Goal: Find specific page/section: Find specific page/section

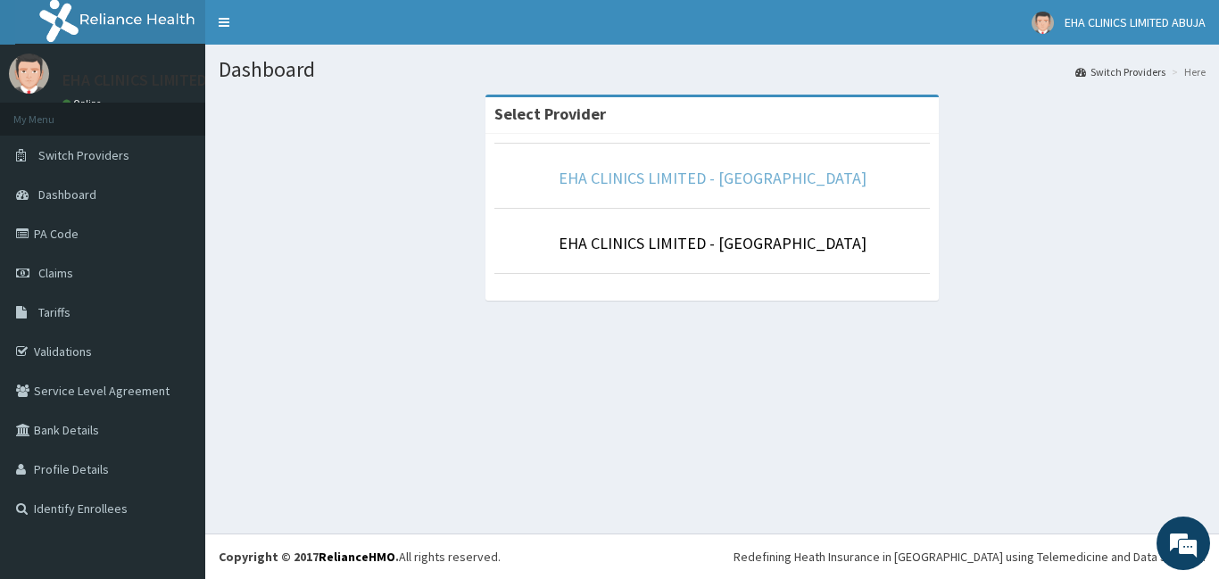
click at [678, 170] on link "EHA CLINICS LIMITED - [GEOGRAPHIC_DATA]" at bounding box center [713, 178] width 308 height 21
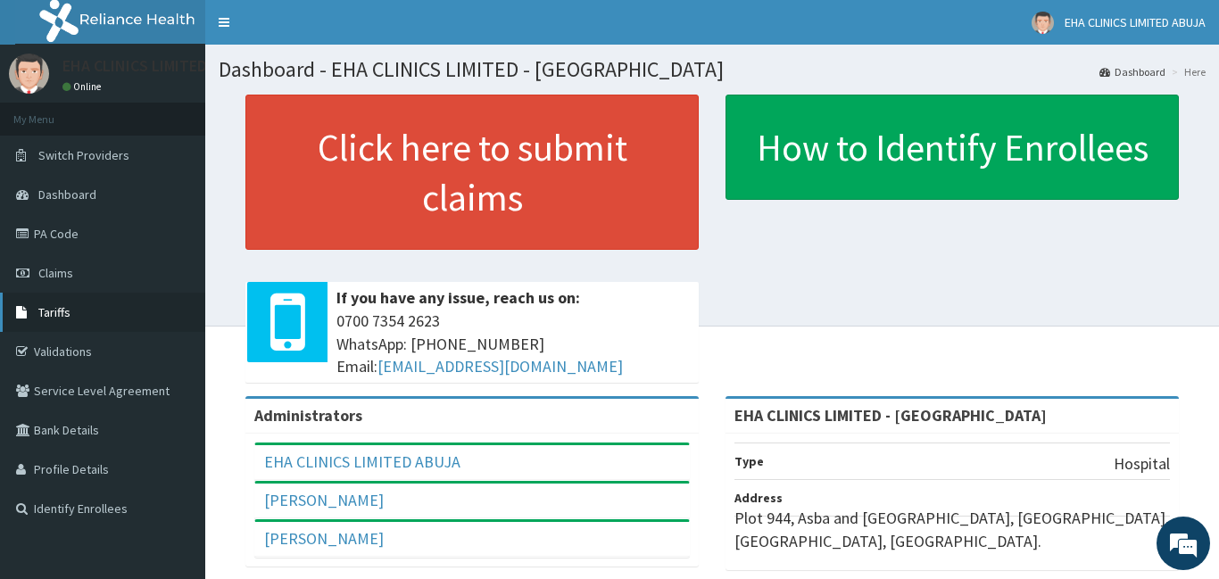
click at [50, 305] on span "Tariffs" at bounding box center [54, 312] width 32 height 16
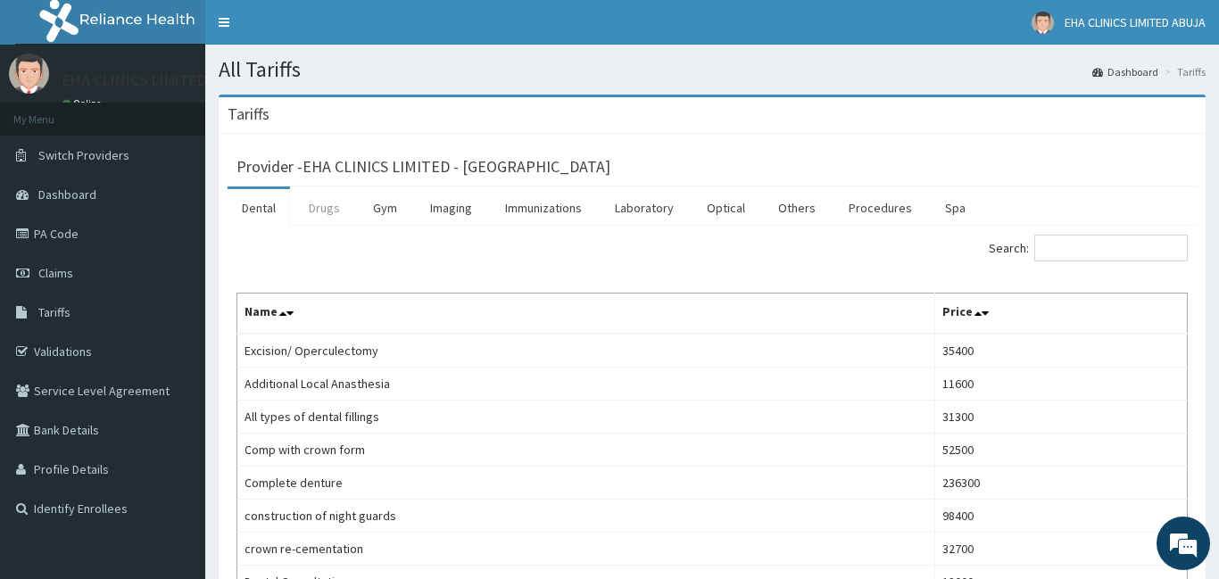
click at [331, 209] on link "Drugs" at bounding box center [325, 207] width 60 height 37
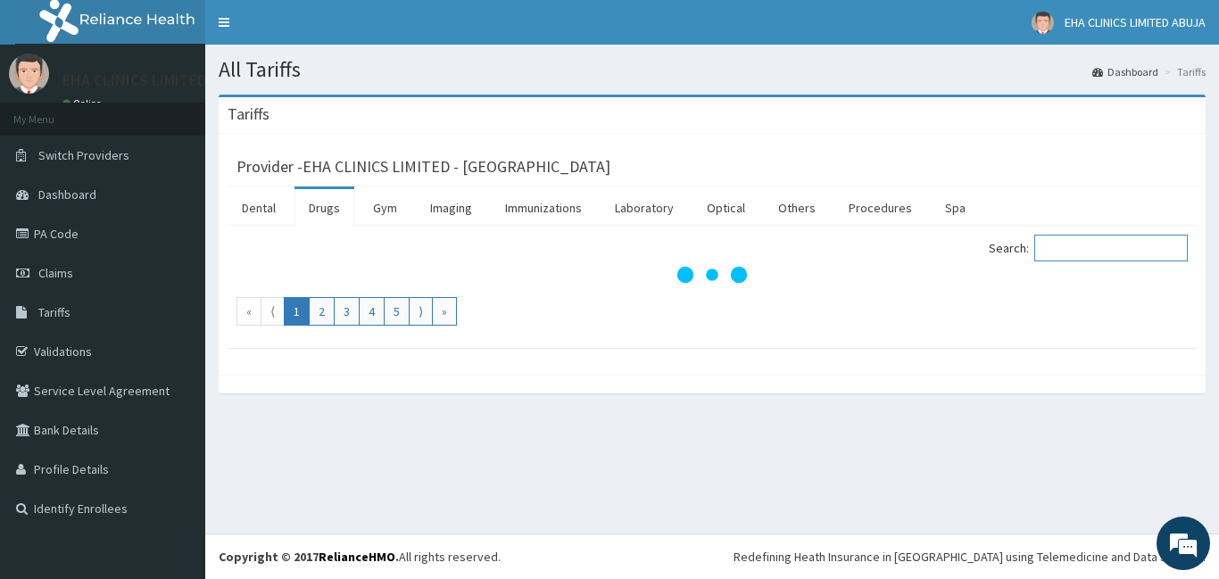
click at [1079, 252] on input "Search:" at bounding box center [1112, 248] width 154 height 27
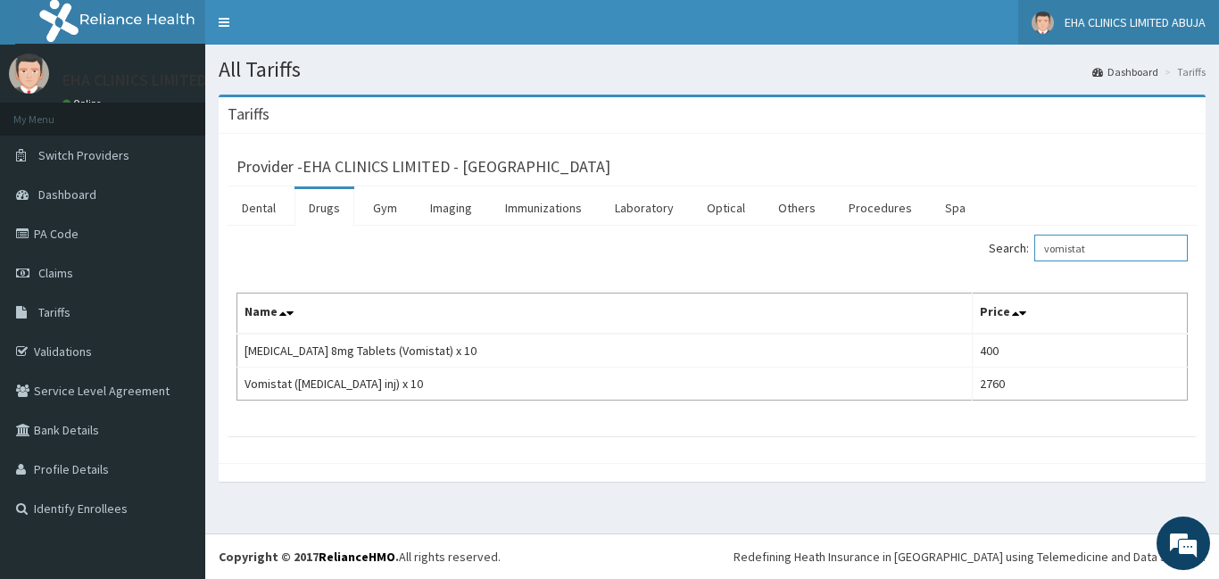
type input "vomistat"
